Goal: Information Seeking & Learning: Learn about a topic

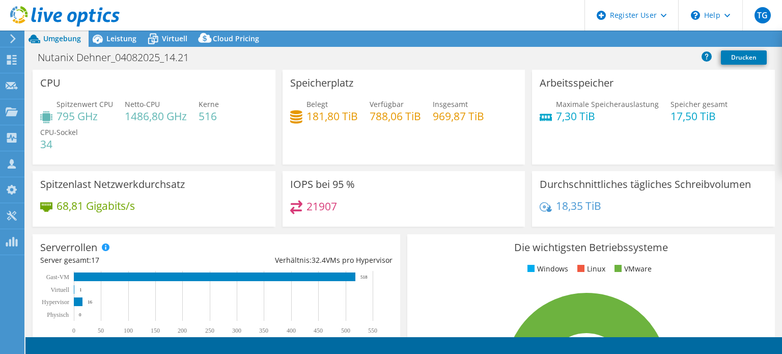
select select "EUFrankfurt"
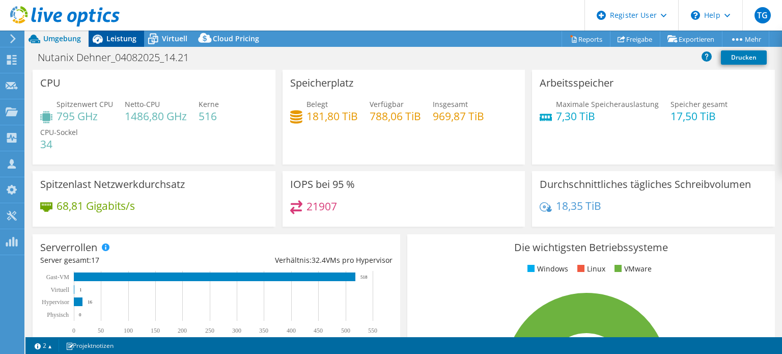
click at [120, 36] on span "Leistung" at bounding box center [121, 39] width 30 height 10
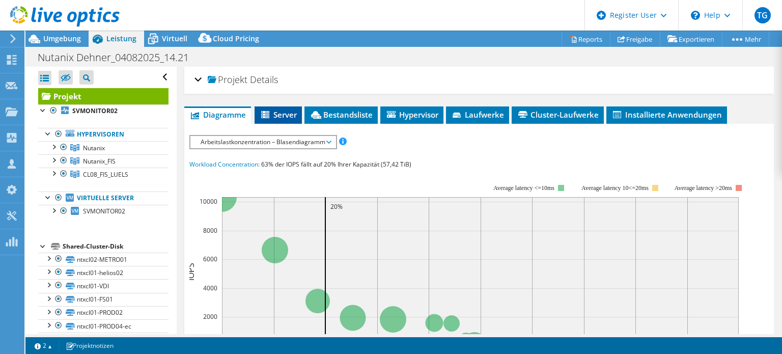
click at [279, 114] on span "Server" at bounding box center [278, 115] width 37 height 10
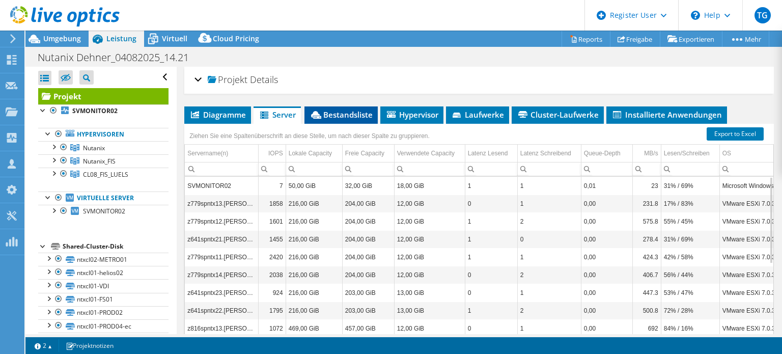
click at [346, 114] on span "Bestandsliste" at bounding box center [341, 115] width 63 height 10
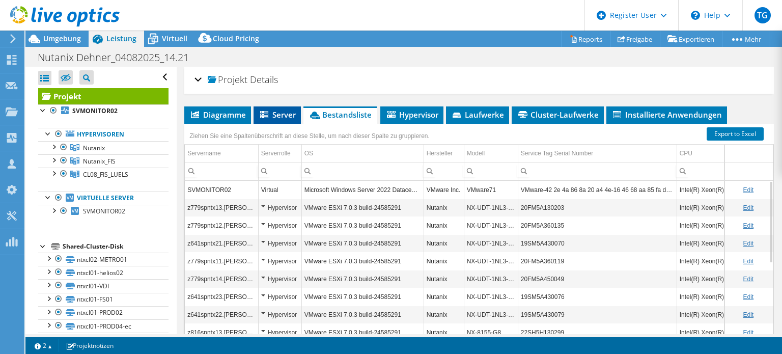
click at [283, 114] on span "Server" at bounding box center [277, 115] width 37 height 10
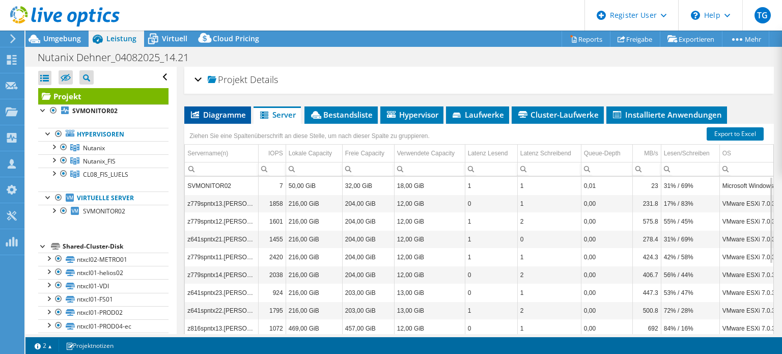
click at [221, 115] on span "Diagramme" at bounding box center [218, 115] width 57 height 10
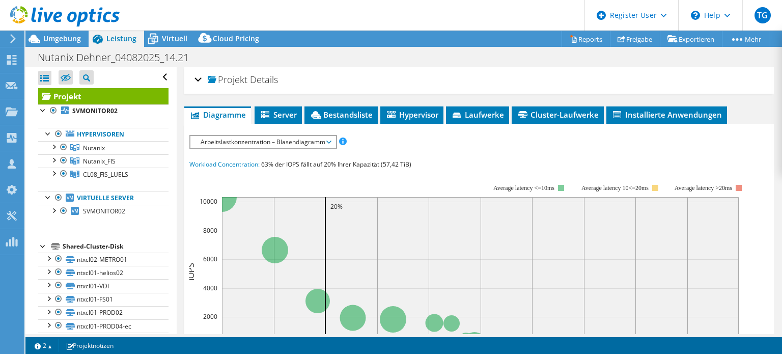
click at [243, 140] on span "Arbeitslastkonzentration – Blasendiagramm" at bounding box center [263, 142] width 135 height 12
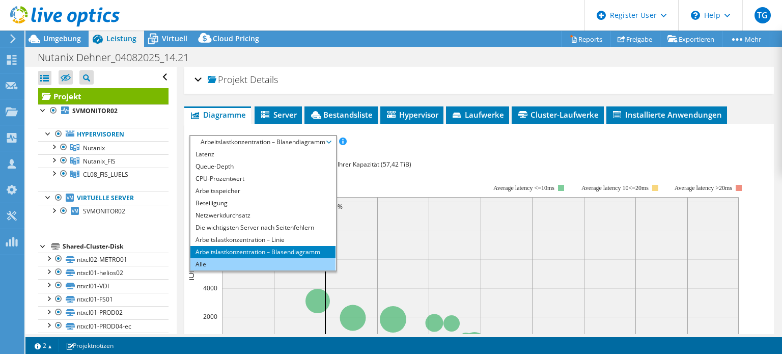
scroll to position [36, 0]
click at [224, 262] on li "Alle" at bounding box center [263, 265] width 145 height 12
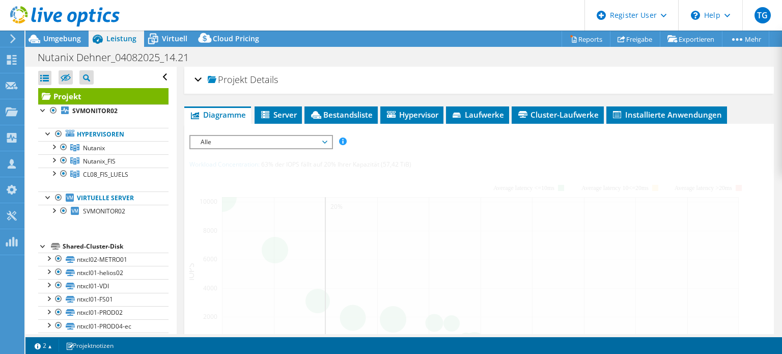
click at [43, 110] on div at bounding box center [43, 109] width 10 height 10
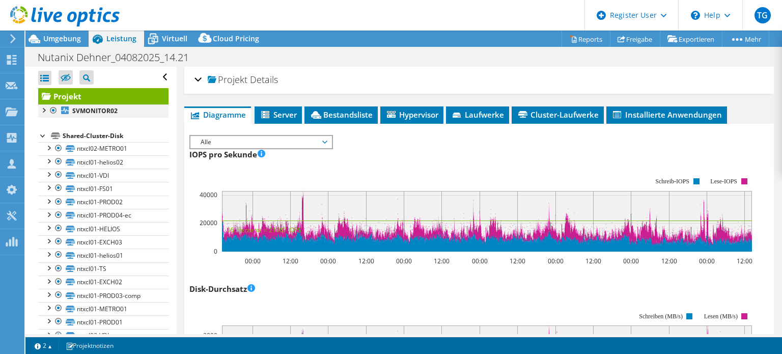
click at [43, 110] on div at bounding box center [43, 109] width 10 height 10
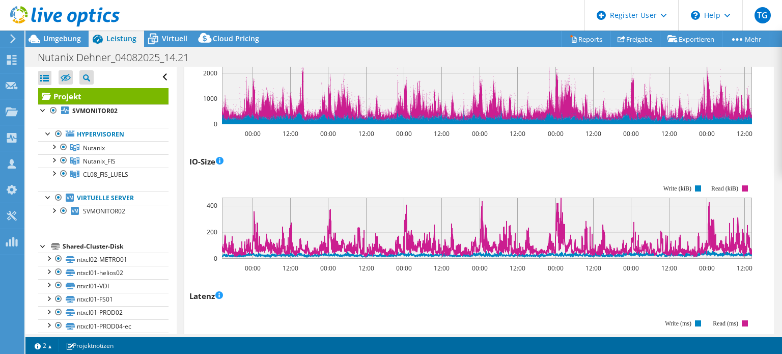
scroll to position [206, 0]
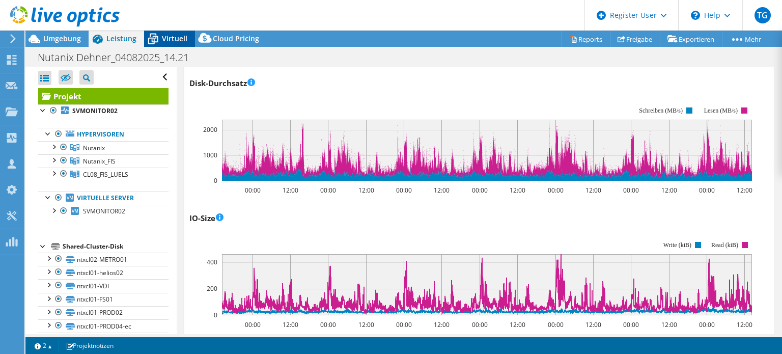
click at [169, 38] on span "Virtuell" at bounding box center [174, 39] width 25 height 10
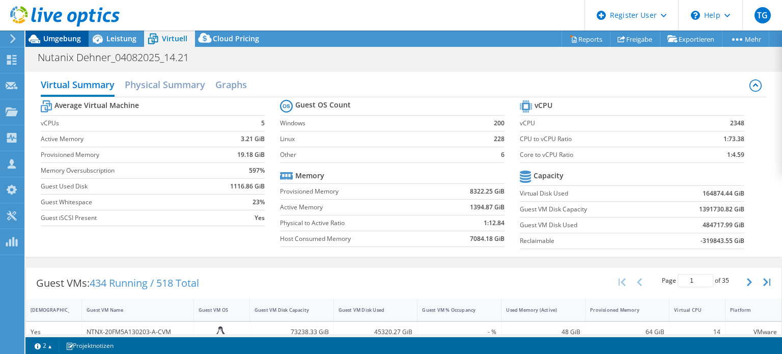
click at [49, 34] on span "Umgebung" at bounding box center [62, 39] width 38 height 10
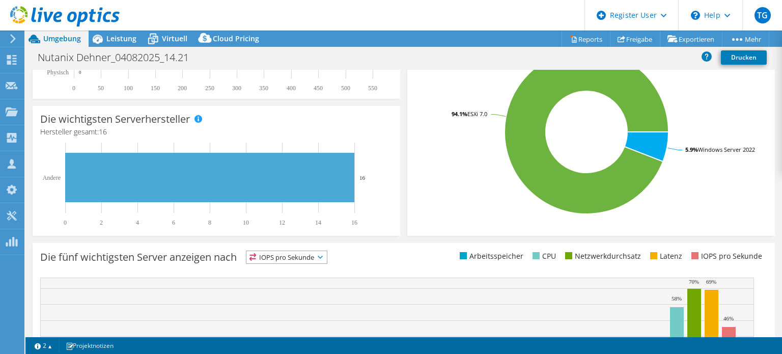
scroll to position [353, 0]
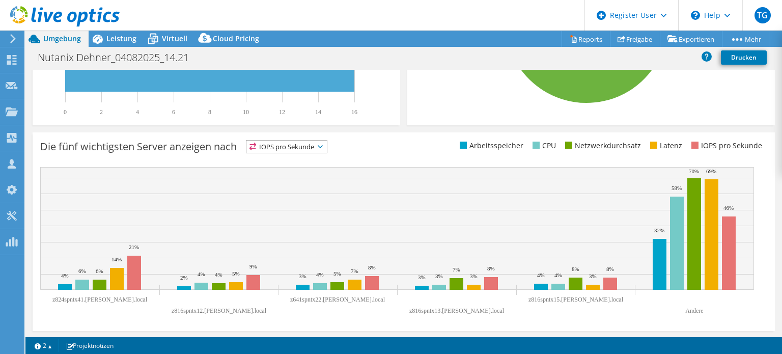
click at [292, 149] on span "IOPS pro Sekunde" at bounding box center [287, 147] width 80 height 12
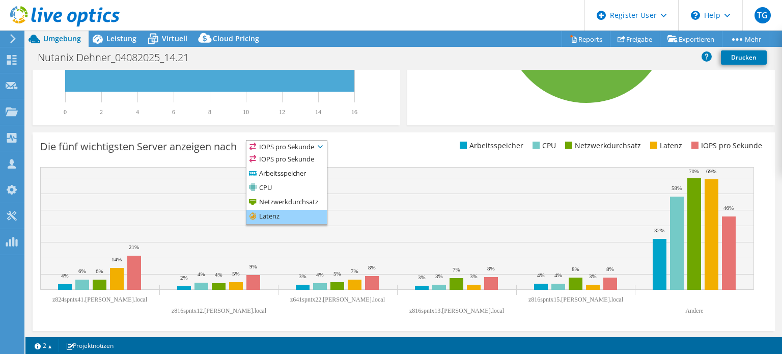
click at [275, 215] on li "Latenz" at bounding box center [287, 217] width 80 height 14
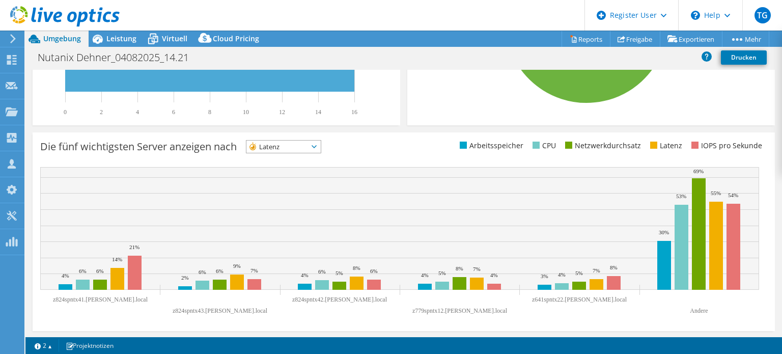
click at [308, 144] on span "Latenz" at bounding box center [278, 147] width 62 height 12
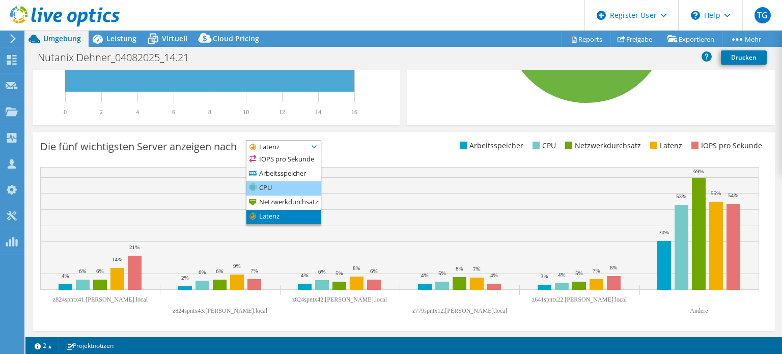
click at [279, 185] on li "CPU" at bounding box center [284, 188] width 74 height 14
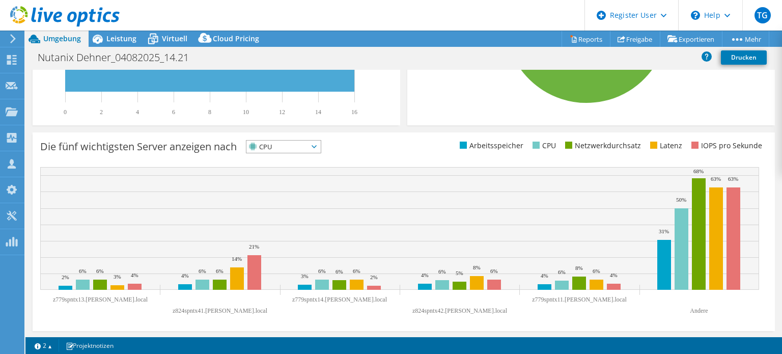
click at [317, 145] on icon at bounding box center [314, 146] width 5 height 3
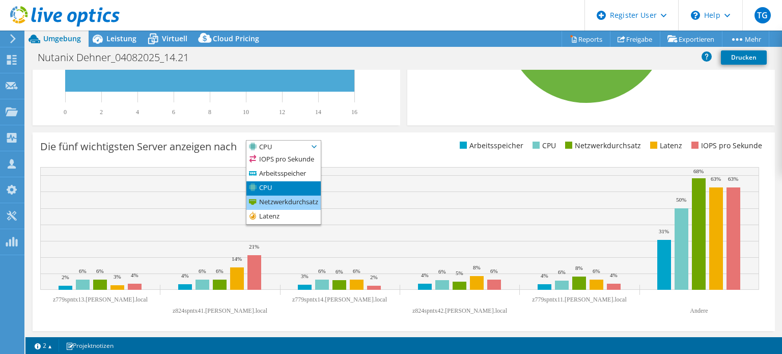
click at [291, 200] on li "Netzwerkdurchsatz" at bounding box center [284, 203] width 74 height 14
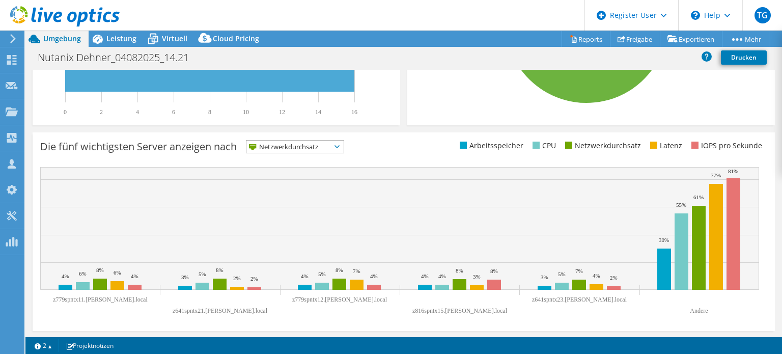
click at [340, 145] on icon at bounding box center [337, 146] width 5 height 3
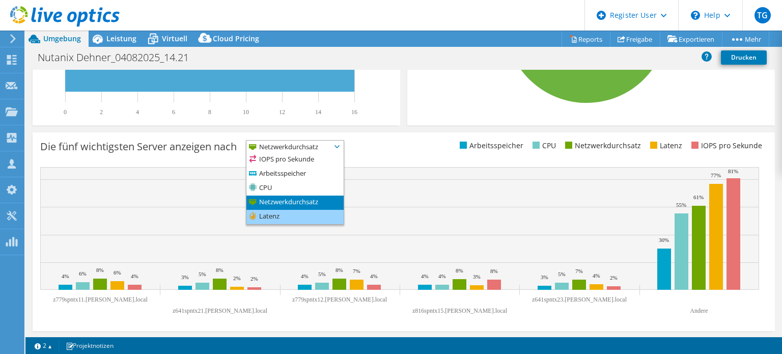
click at [273, 214] on li "Latenz" at bounding box center [295, 217] width 97 height 14
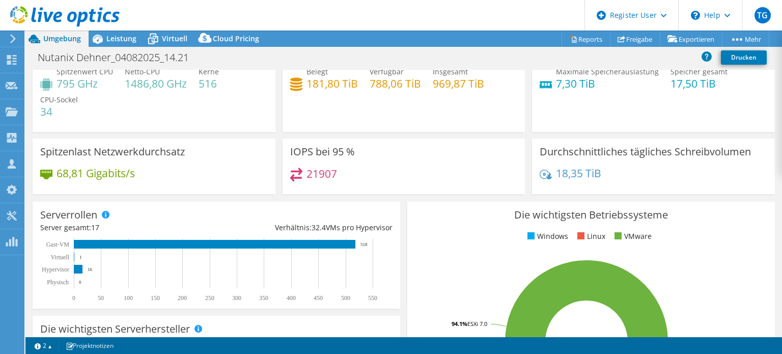
scroll to position [0, 0]
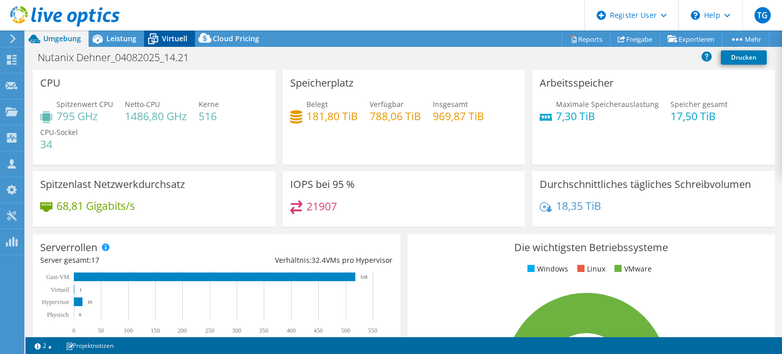
click at [166, 42] on span "Virtuell" at bounding box center [174, 39] width 25 height 10
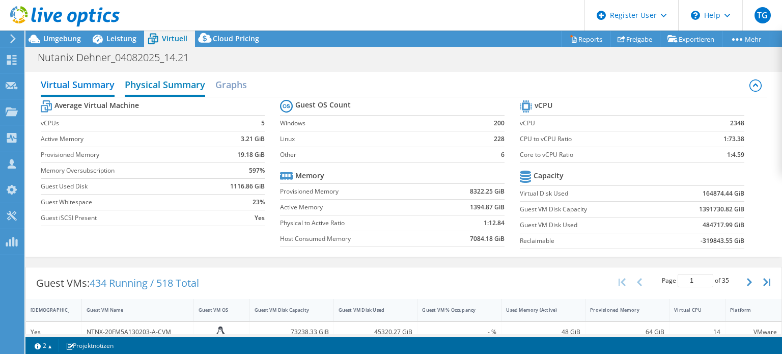
click at [155, 86] on h2 "Physical Summary" at bounding box center [165, 85] width 80 height 22
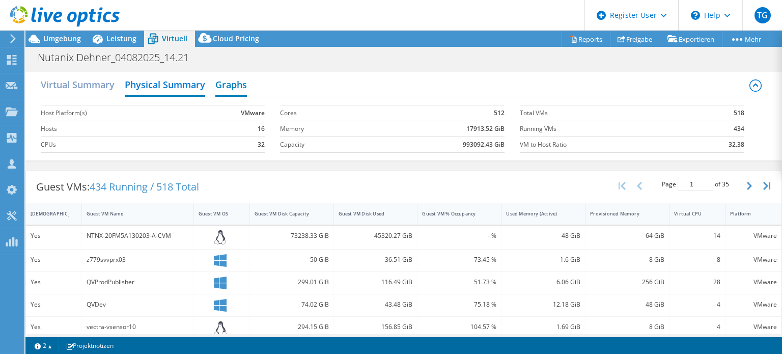
click at [239, 79] on h2 "Graphs" at bounding box center [231, 85] width 32 height 22
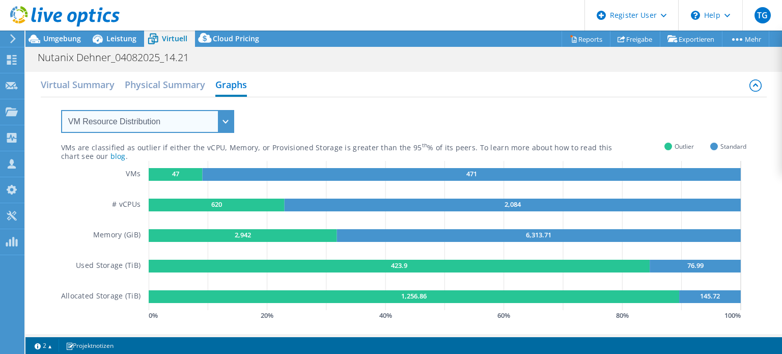
click at [228, 122] on select "VM Resource Distribution Provisioning Contrast Over Provisioning" at bounding box center [147, 121] width 173 height 23
select select "Over Provisioning"
click at [61, 110] on select "VM Resource Distribution Provisioning Contrast Over Provisioning" at bounding box center [147, 121] width 173 height 23
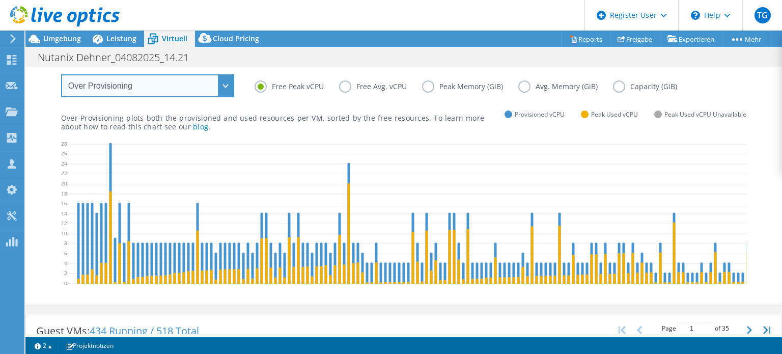
scroll to position [36, 0]
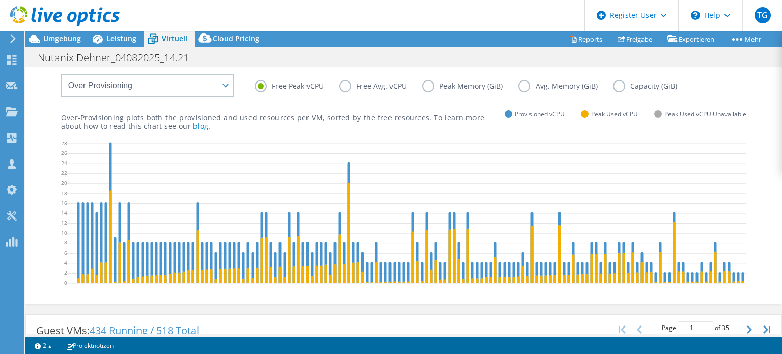
click at [425, 86] on label "Peak Memory (GiB)" at bounding box center [470, 86] width 96 height 12
click at [0, 0] on input "Peak Memory (GiB)" at bounding box center [0, 0] width 0 height 0
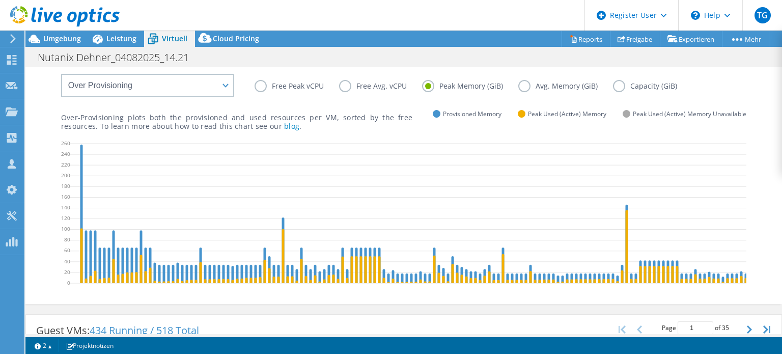
click at [524, 88] on label "Avg. Memory (GiB)" at bounding box center [566, 86] width 95 height 12
click at [0, 0] on input "Avg. Memory (GiB)" at bounding box center [0, 0] width 0 height 0
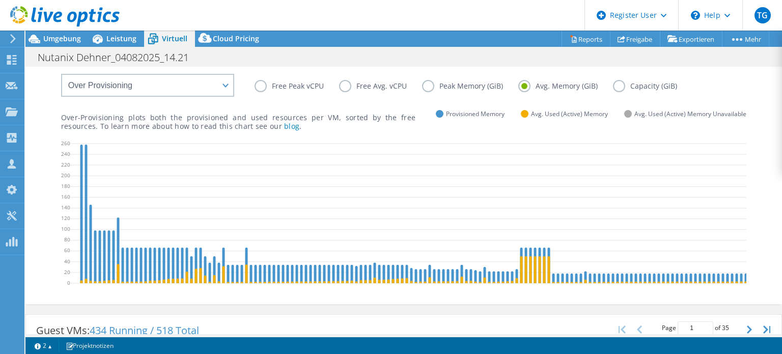
click at [430, 87] on label "Peak Memory (GiB)" at bounding box center [470, 86] width 96 height 12
click at [0, 0] on input "Peak Memory (GiB)" at bounding box center [0, 0] width 0 height 0
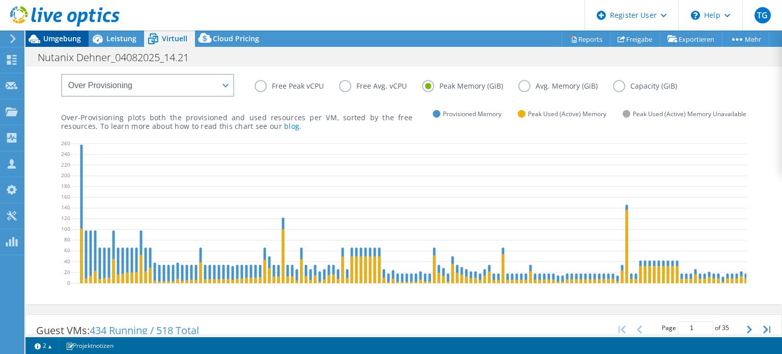
click at [67, 42] on span "Umgebung" at bounding box center [62, 39] width 38 height 10
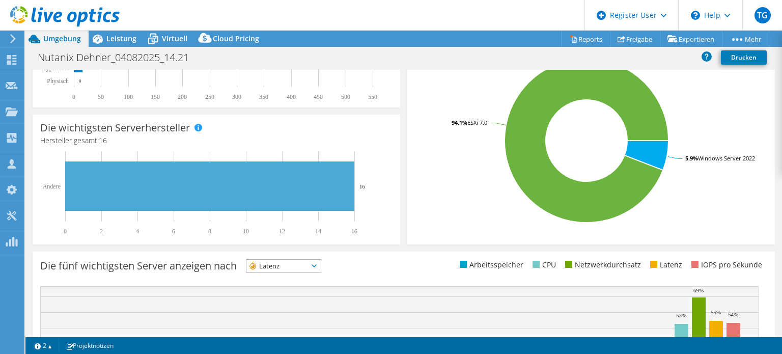
scroll to position [344, 0]
